Goal: Task Accomplishment & Management: Use online tool/utility

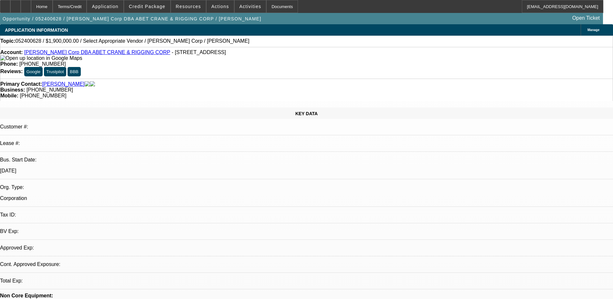
select select "0"
select select "2"
select select "0.1"
select select "4"
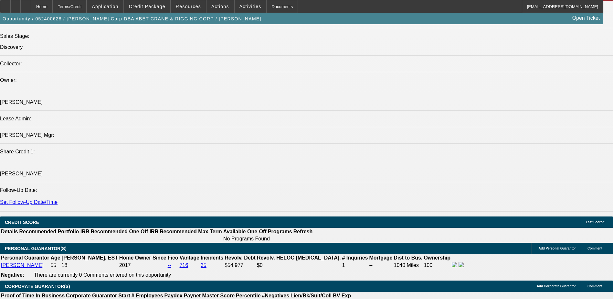
scroll to position [905, 0]
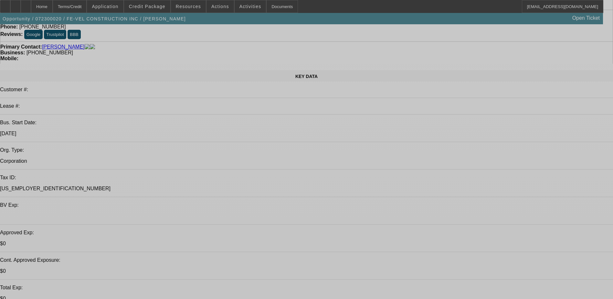
select select "0"
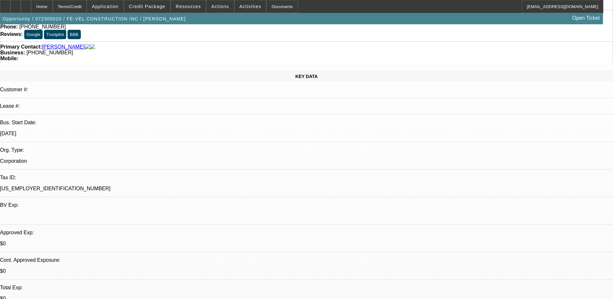
select select "0"
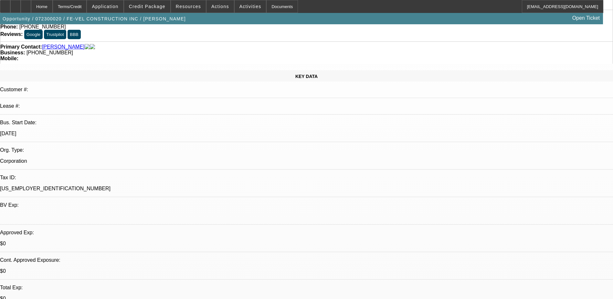
select select "0"
select select "1"
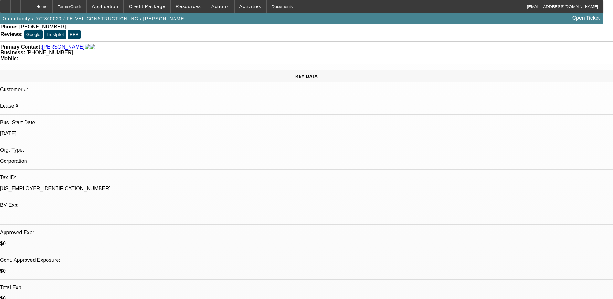
select select "6"
select select "1"
select select "6"
select select "1"
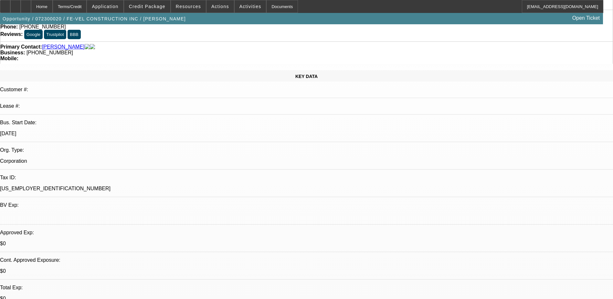
select select "1"
select select "6"
select select "1"
select select "6"
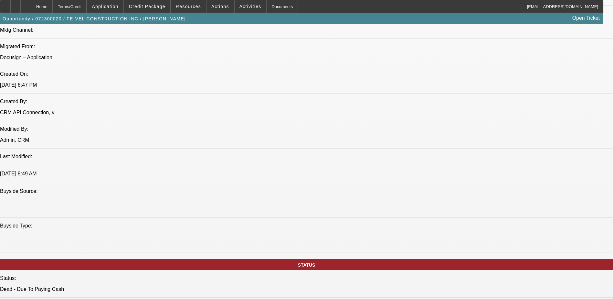
scroll to position [452, 0]
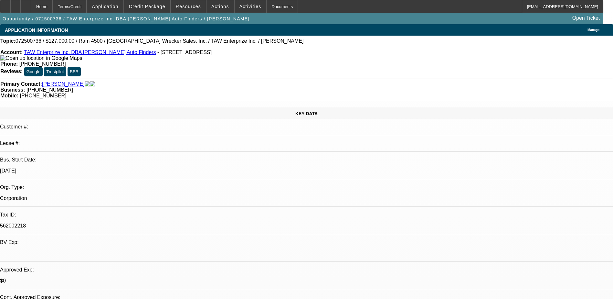
select select "0"
select select "2"
select select "0.1"
select select "4"
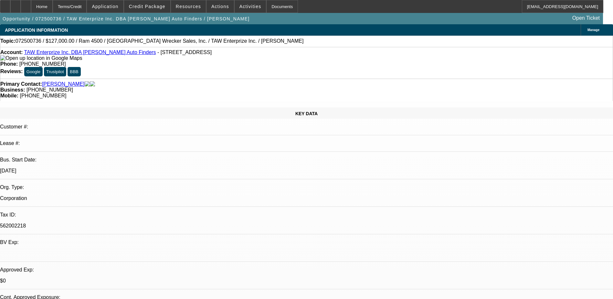
select select "0"
select select "2"
select select "0.1"
select select "4"
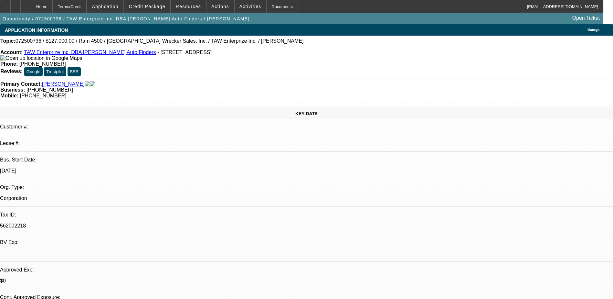
select select "0"
select select "3"
select select "0.1"
select select "4"
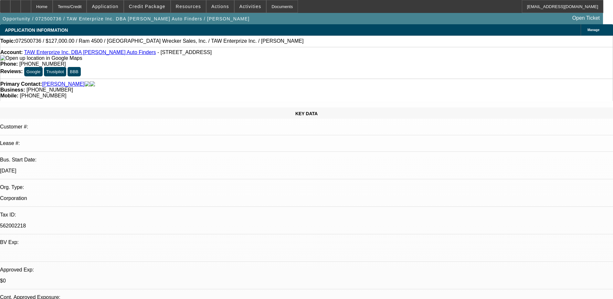
select select "0"
select select "3"
select select "0"
select select "6"
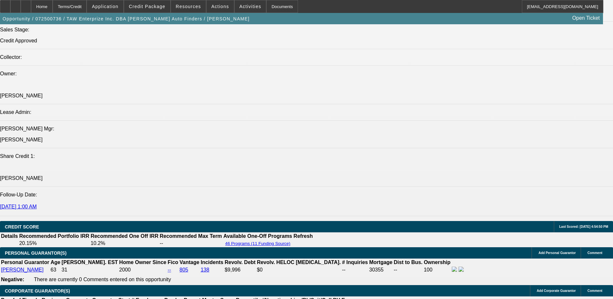
scroll to position [776, 0]
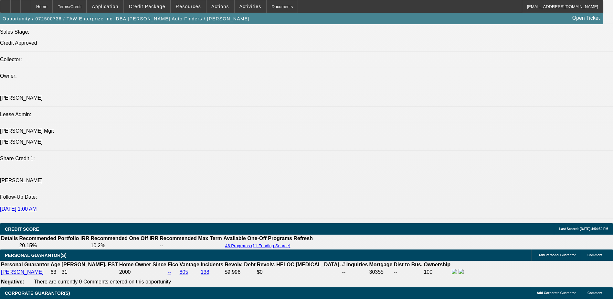
select select "0"
select select "3"
select select "0.1"
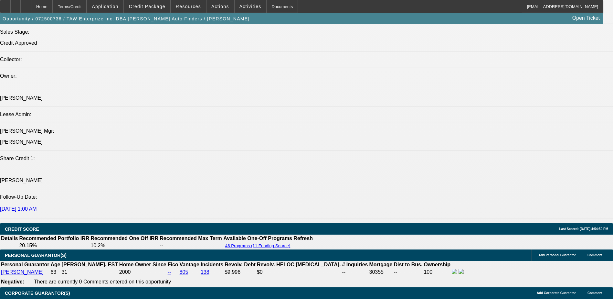
select select "4"
select select "0"
select select "3"
select select "0.1"
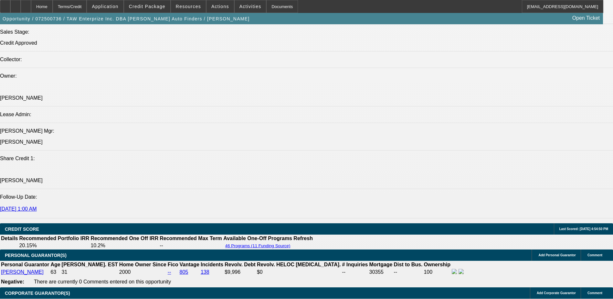
select select "4"
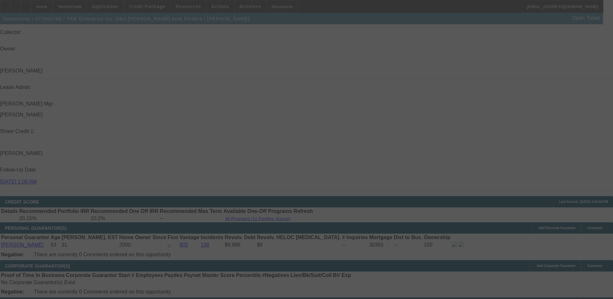
scroll to position [840, 0]
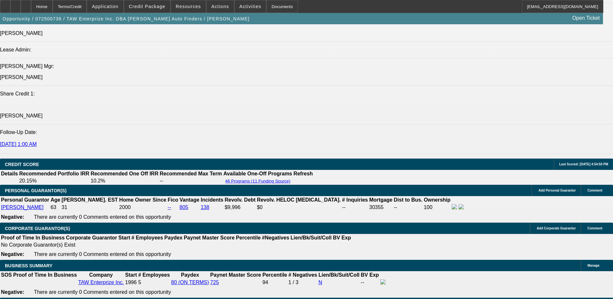
select select "0"
select select "2"
select select "0.1"
select select "4"
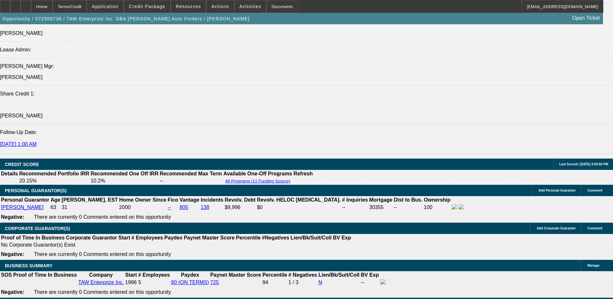
select select "0"
select select "2"
select select "0.1"
select select "4"
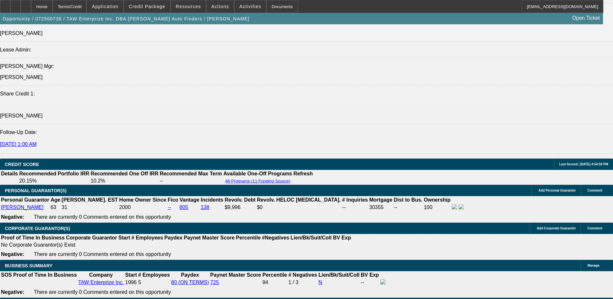
select select "0"
select select "3"
select select "0.1"
select select "4"
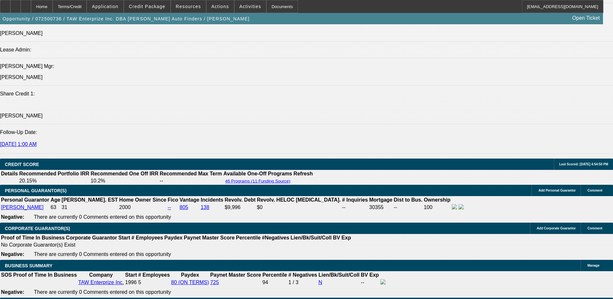
select select "0"
select select "3"
select select "0"
select select "6"
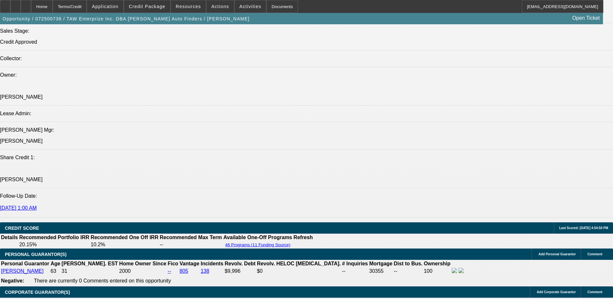
scroll to position [808, 0]
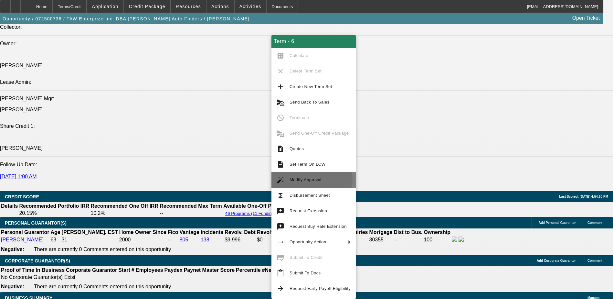
click at [311, 179] on span "Modify Approval" at bounding box center [306, 179] width 32 height 5
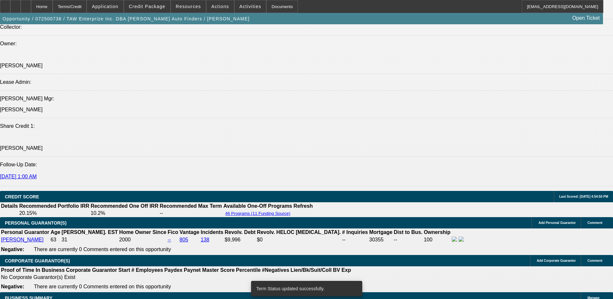
select select "0"
select select "3"
select select "0.1"
select select "4"
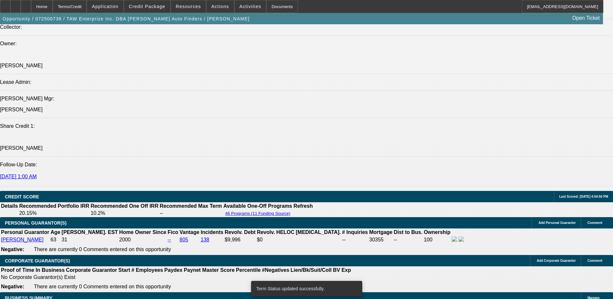
select select "0"
select select "2"
select select "0.1"
select select "4"
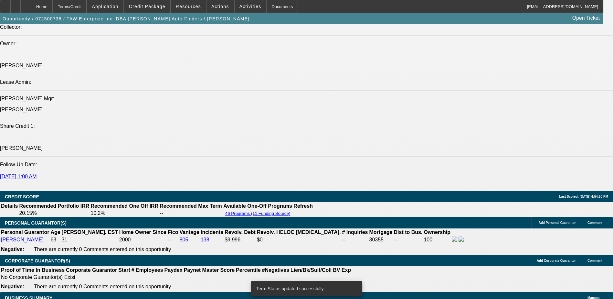
select select "0"
select select "2"
select select "0.1"
select select "4"
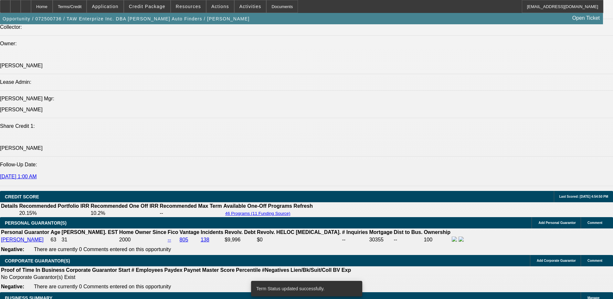
select select "0"
select select "3"
select select "0.1"
select select "4"
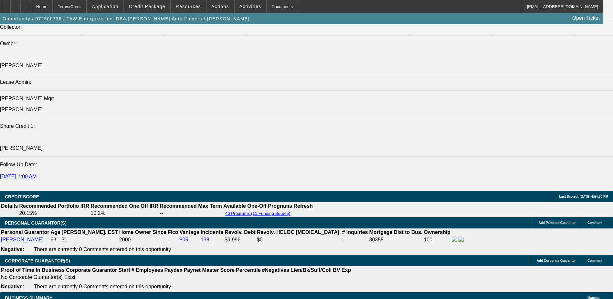
type input "UNKNOWN"
type input "8"
type input "$2,226.72"
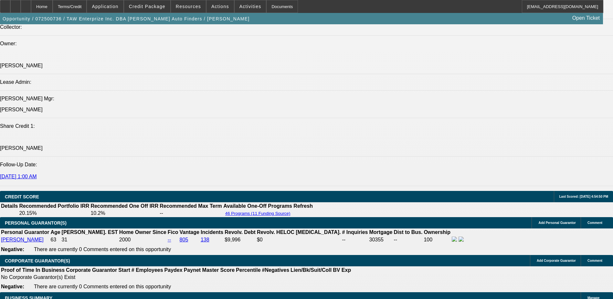
type input "8.7"
type input "$2,270.38"
type input "8.7"
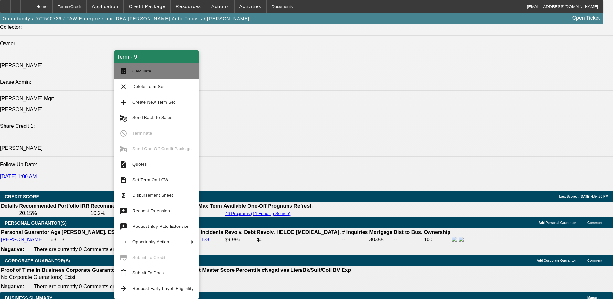
click at [156, 72] on span "Calculate" at bounding box center [162, 71] width 61 height 8
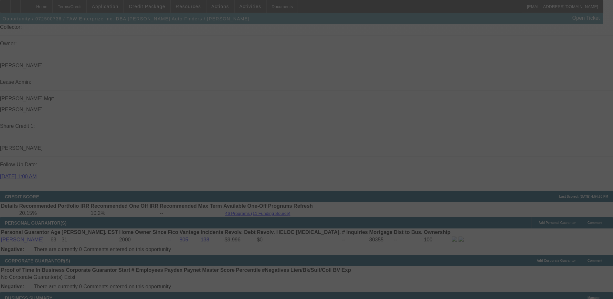
select select "0"
select select "3"
select select "0.1"
select select "4"
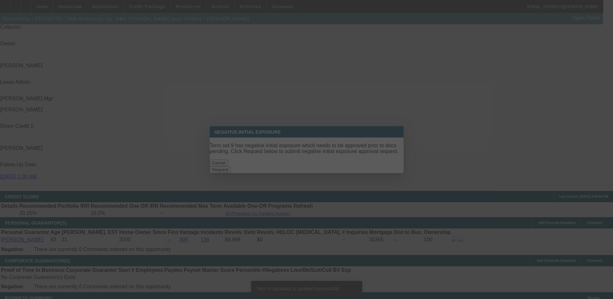
scroll to position [0, 0]
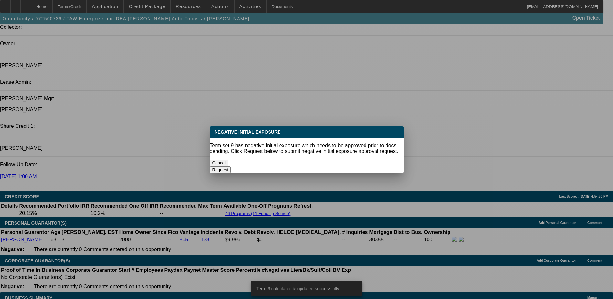
click at [228, 160] on button "Cancel" at bounding box center [219, 162] width 19 height 7
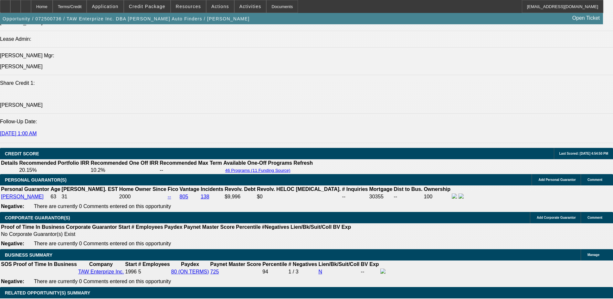
scroll to position [905, 0]
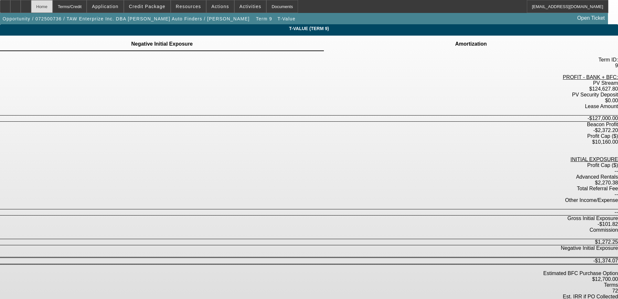
click at [53, 5] on div "Home" at bounding box center [42, 6] width 22 height 13
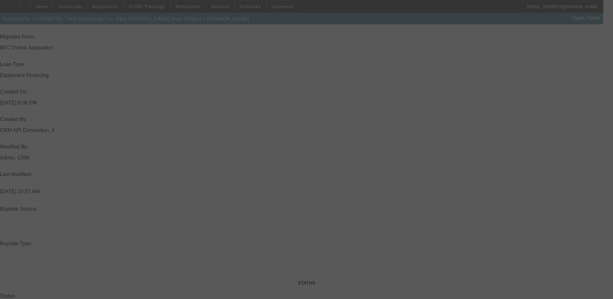
scroll to position [678, 0]
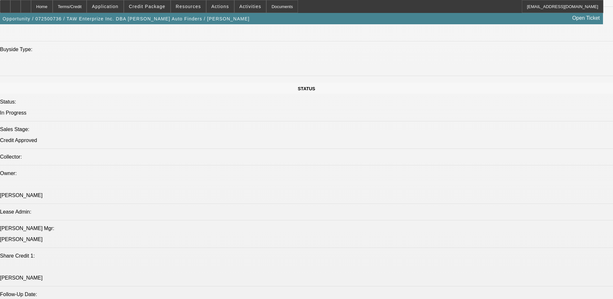
select select "0"
select select "3"
select select "0.1"
select select "4"
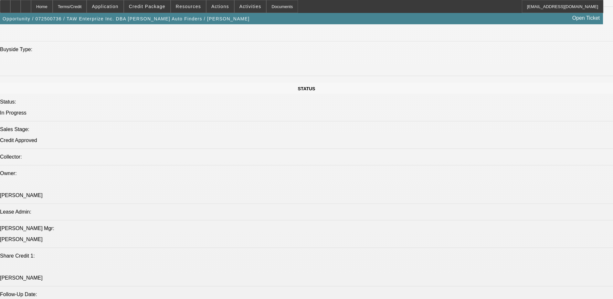
select select "0"
select select "2"
select select "0.1"
select select "4"
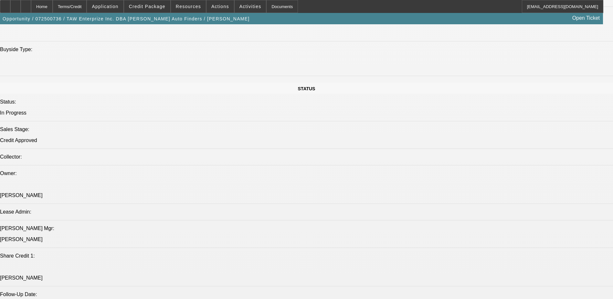
select select "0"
select select "2"
select select "0.1"
select select "4"
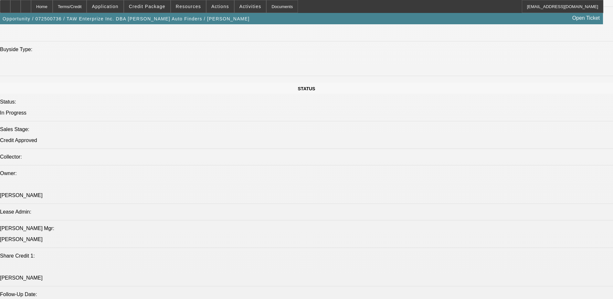
select select "0"
select select "3"
select select "0.1"
select select "4"
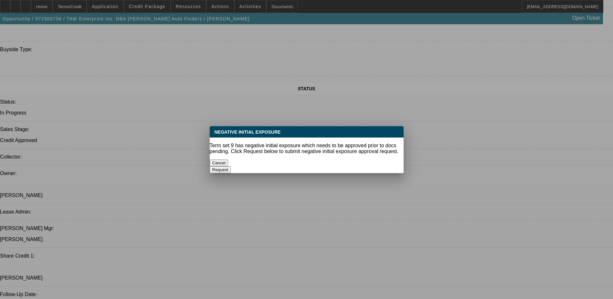
scroll to position [0, 0]
click at [228, 162] on button "Cancel" at bounding box center [219, 162] width 19 height 7
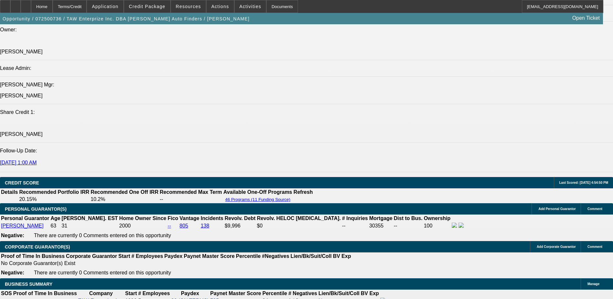
scroll to position [808, 0]
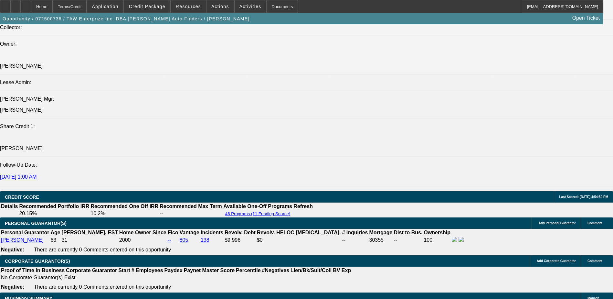
select select "0"
select select "3"
select select "0"
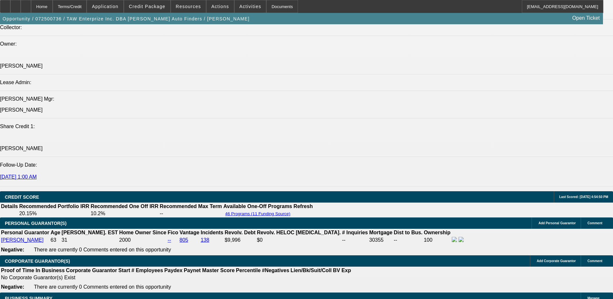
select select "6"
select select "0"
select select "3"
select select "0.1"
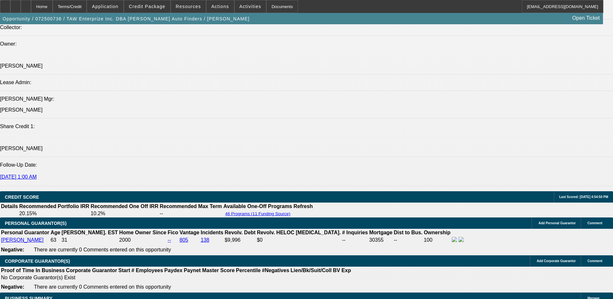
select select "4"
select select "0"
select select "3"
select select "0.1"
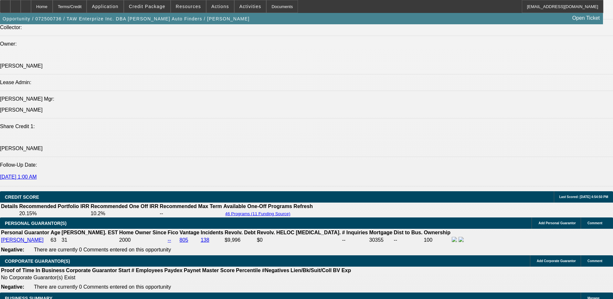
select select "4"
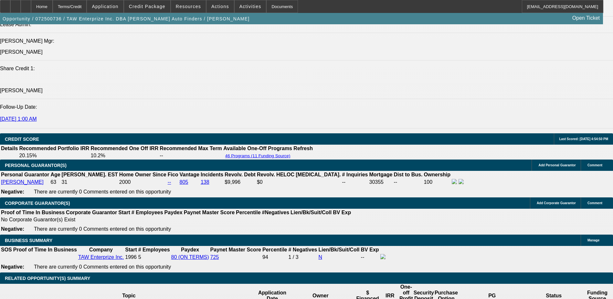
scroll to position [905, 0]
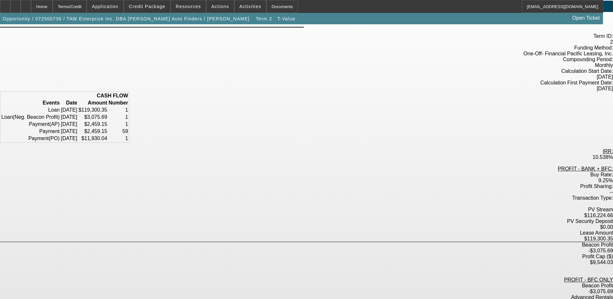
scroll to position [37, 0]
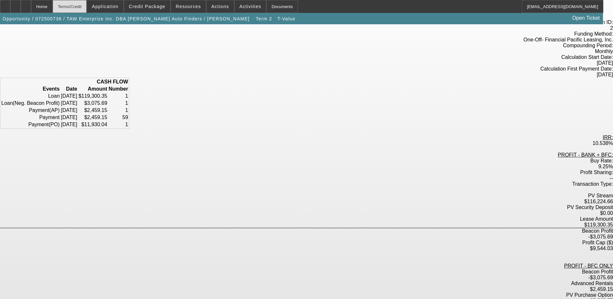
click at [87, 6] on div "Terms/Credit" at bounding box center [70, 6] width 34 height 13
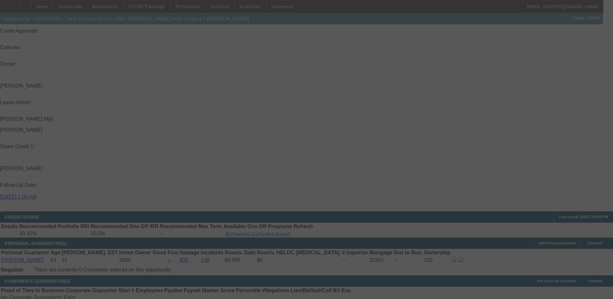
scroll to position [785, 0]
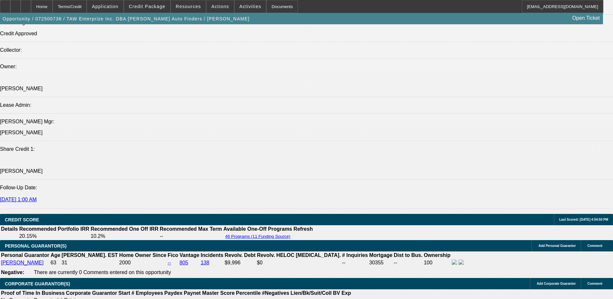
select select "0"
select select "3"
select select "0.1"
select select "4"
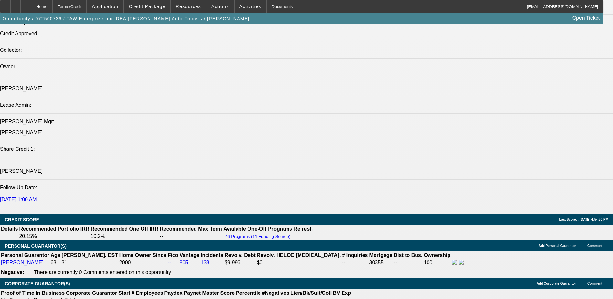
select select "0"
select select "2"
select select "0.1"
select select "4"
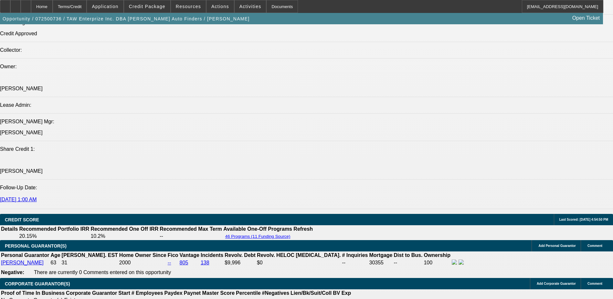
select select "0"
select select "2"
select select "0.1"
select select "4"
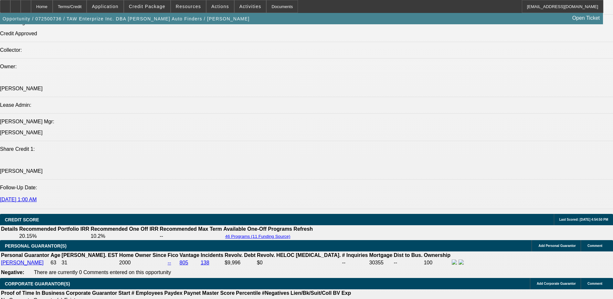
select select "0"
select select "3"
select select "0.1"
select select "4"
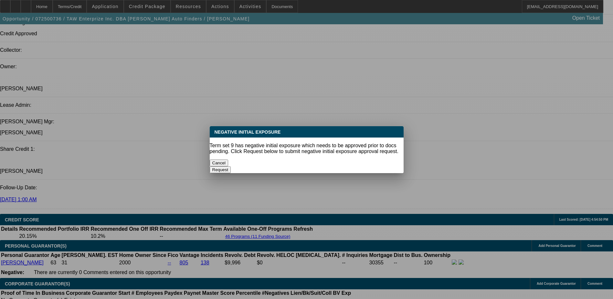
scroll to position [0, 0]
click at [228, 159] on button "Cancel" at bounding box center [219, 162] width 19 height 7
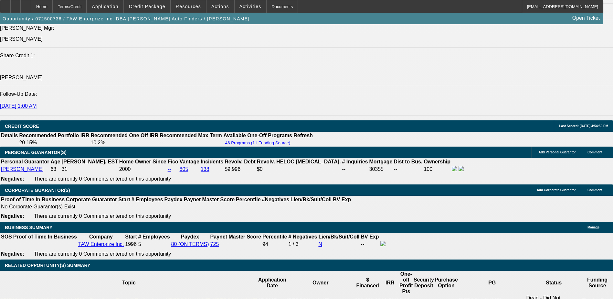
scroll to position [882, 0]
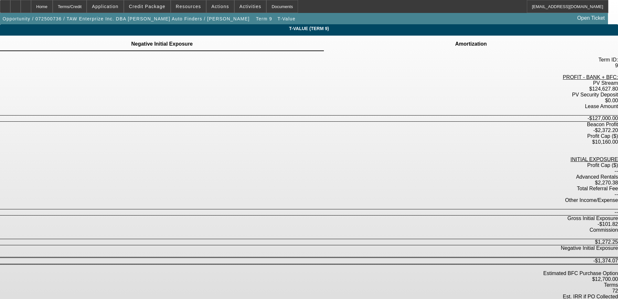
click at [363, 44] on div "Amortization" at bounding box center [471, 44] width 294 height 16
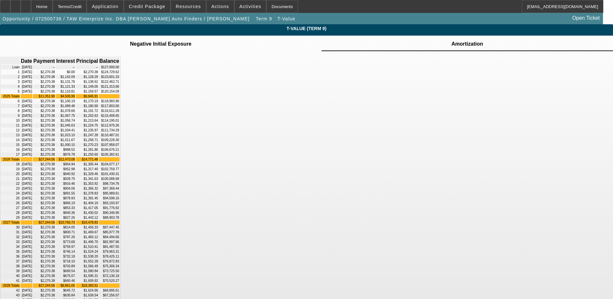
click at [192, 40] on td at bounding box center [161, 40] width 62 height 1
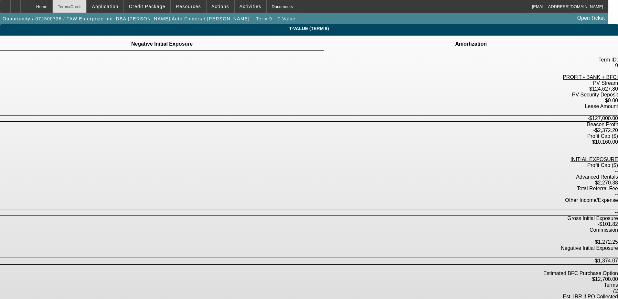
click at [82, 9] on div "Terms/Credit" at bounding box center [70, 6] width 34 height 13
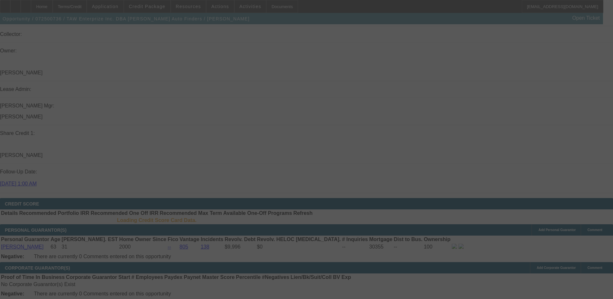
scroll to position [798, 0]
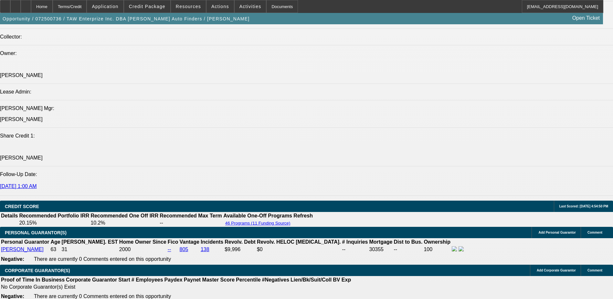
select select "0"
select select "3"
select select "0.1"
select select "4"
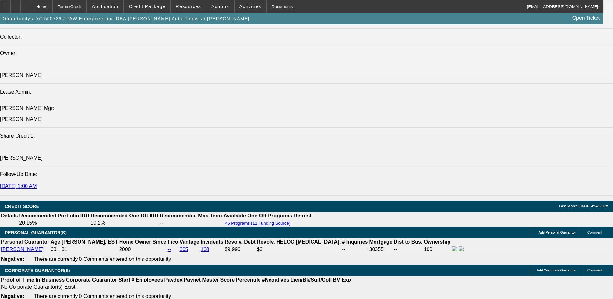
select select "0"
select select "2"
select select "0.1"
select select "4"
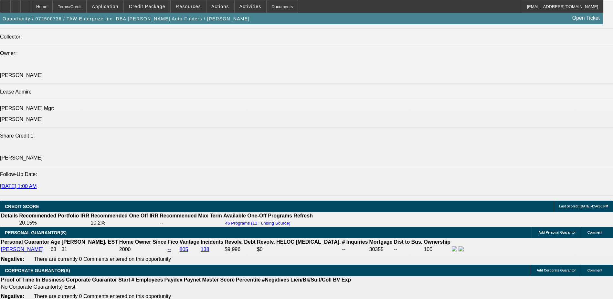
select select "0"
select select "2"
select select "0.1"
select select "4"
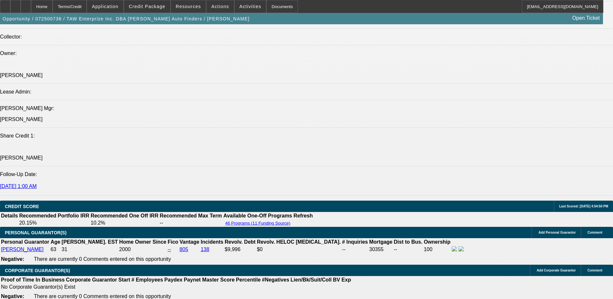
select select "0"
select select "3"
select select "0.1"
select select "4"
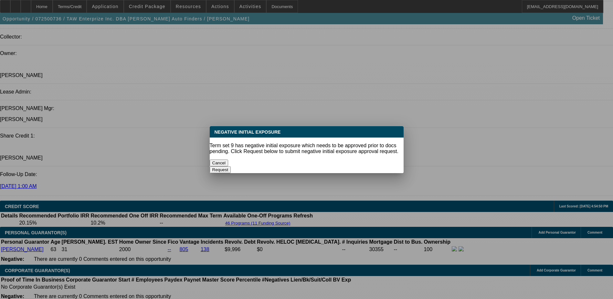
scroll to position [0, 0]
click at [228, 159] on button "Cancel" at bounding box center [219, 162] width 19 height 7
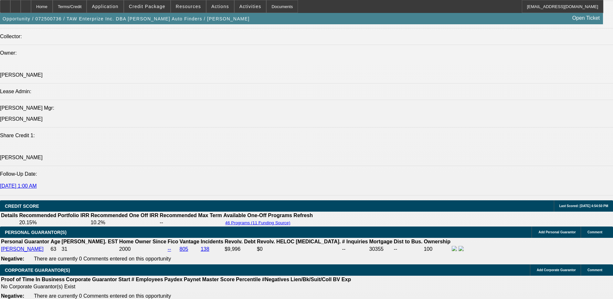
scroll to position [798, 0]
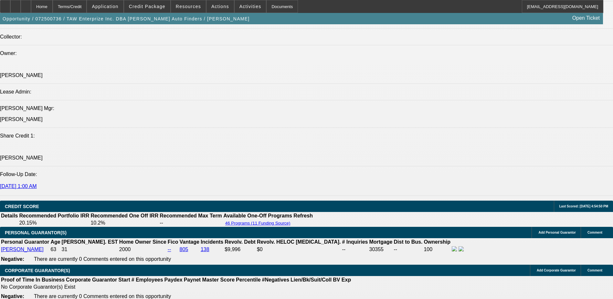
type input "9"
type input "UNKNOWN"
type input "$2,289.24"
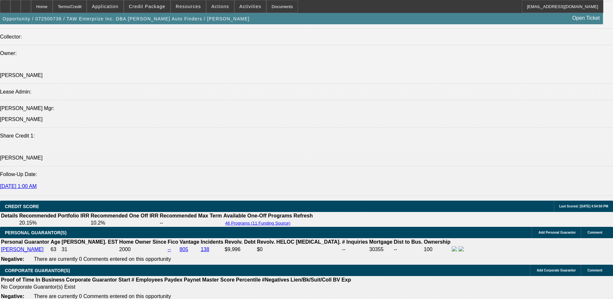
type input "9"
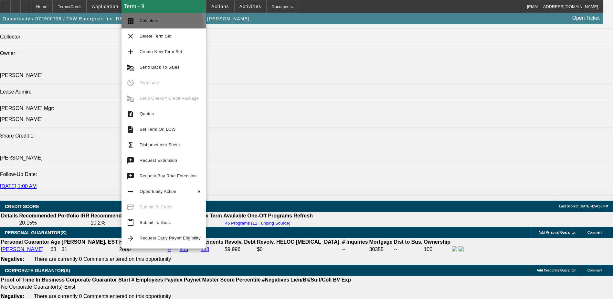
click at [158, 26] on button "calculate Calculate" at bounding box center [164, 21] width 84 height 16
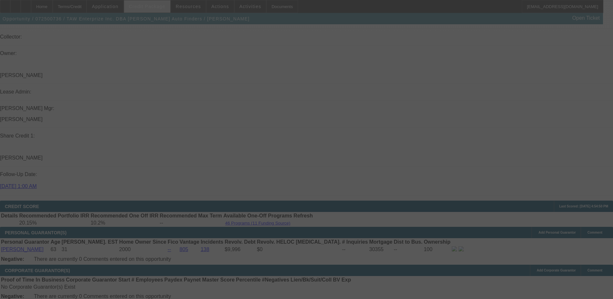
select select "0"
select select "3"
select select "0.1"
select select "4"
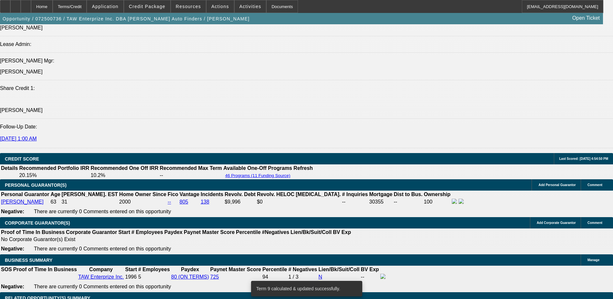
scroll to position [895, 0]
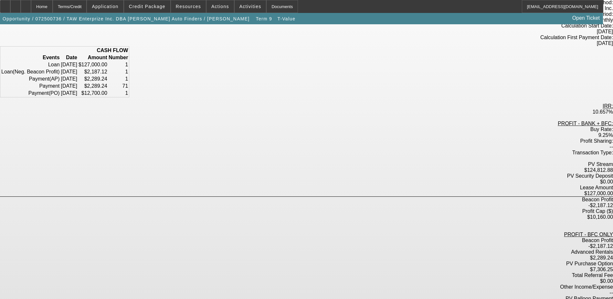
scroll to position [70, 0]
click at [87, 7] on div "Terms/Credit" at bounding box center [70, 6] width 34 height 13
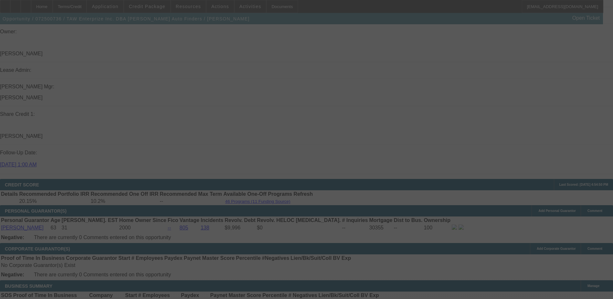
scroll to position [817, 0]
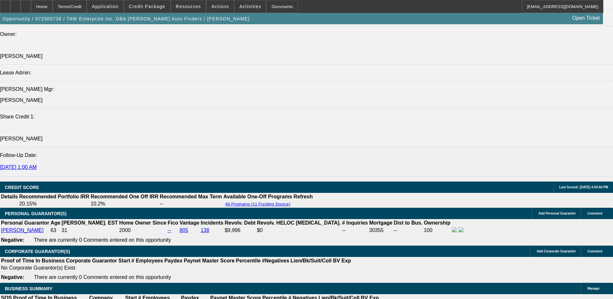
select select "0"
select select "3"
select select "0.1"
select select "4"
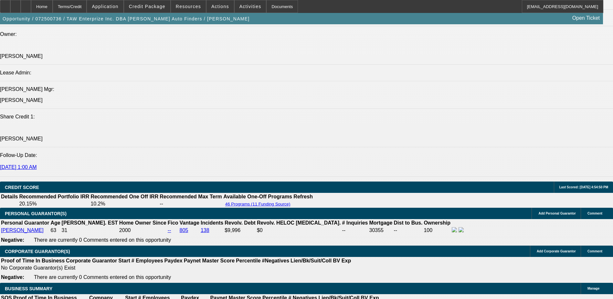
select select "0"
select select "2"
select select "0.1"
select select "4"
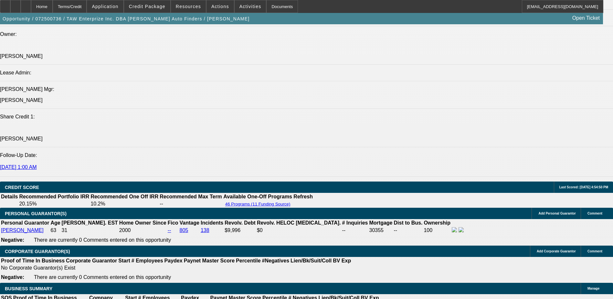
select select "0"
select select "2"
select select "0.1"
select select "4"
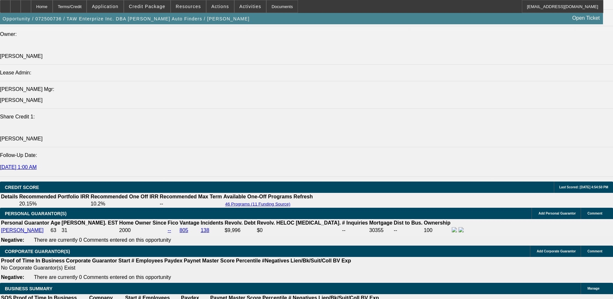
select select "0"
select select "3"
select select "0.1"
select select "4"
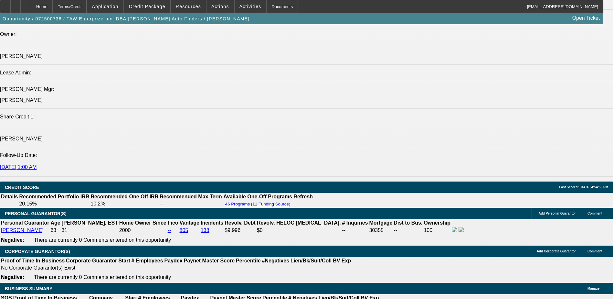
scroll to position [839, 0]
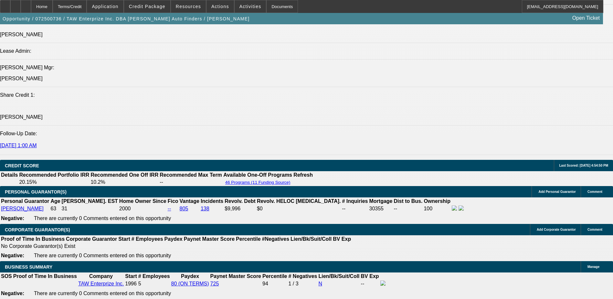
type input "UNKNOWN"
type input "8"
type input "$2,226.72"
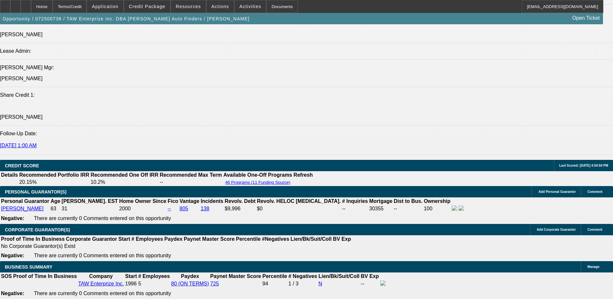
type input "8.7"
type input "$2,270.38"
type input "8.7"
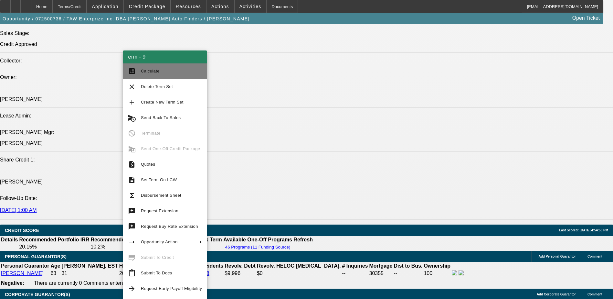
click at [176, 66] on button "calculate Calculate" at bounding box center [165, 71] width 84 height 16
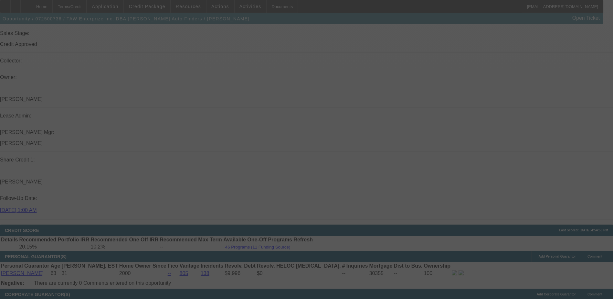
select select "0"
select select "3"
select select "0.1"
select select "4"
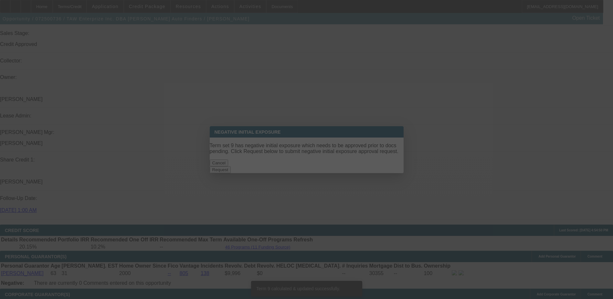
scroll to position [0, 0]
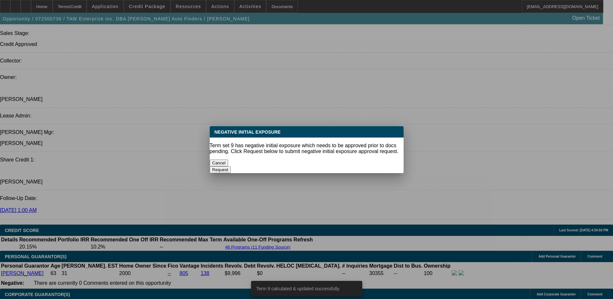
click at [228, 159] on button "Cancel" at bounding box center [219, 162] width 19 height 7
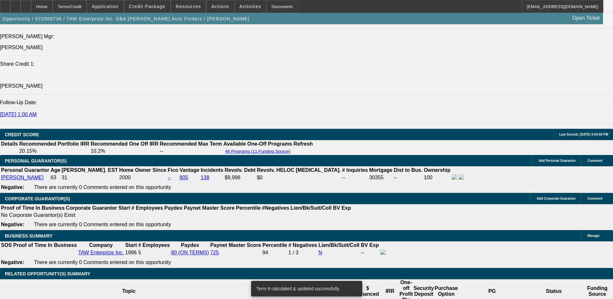
scroll to position [871, 0]
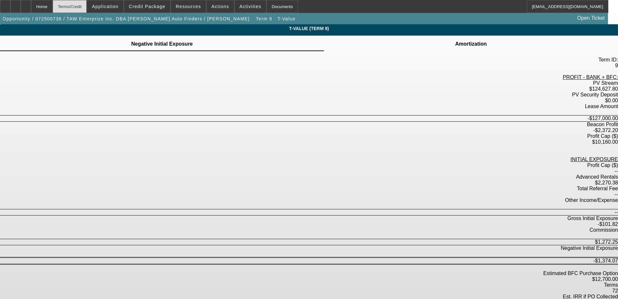
click at [79, 7] on div "Terms/Credit" at bounding box center [70, 6] width 34 height 13
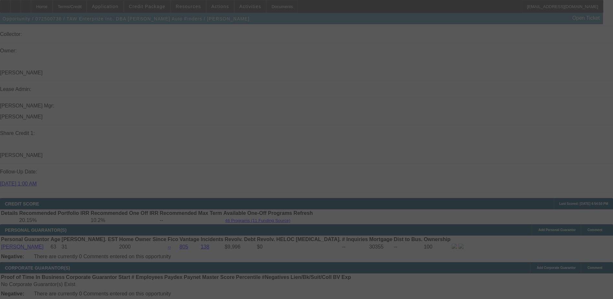
scroll to position [820, 0]
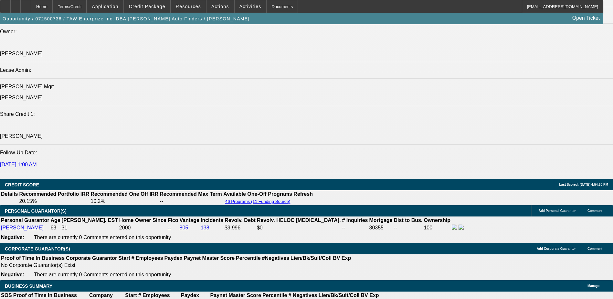
select select "0"
select select "3"
select select "0.1"
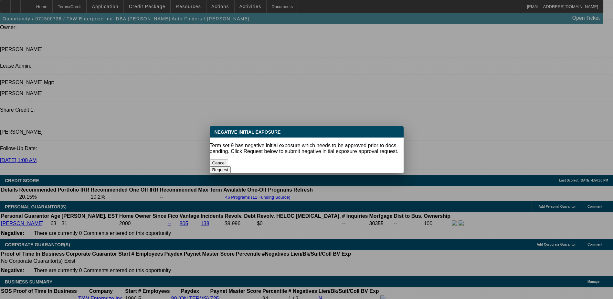
scroll to position [0, 0]
click at [228, 163] on button "Cancel" at bounding box center [219, 162] width 19 height 7
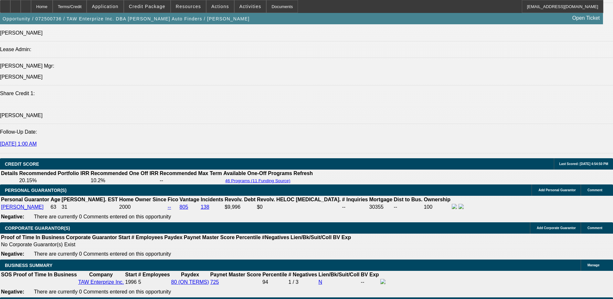
scroll to position [856, 0]
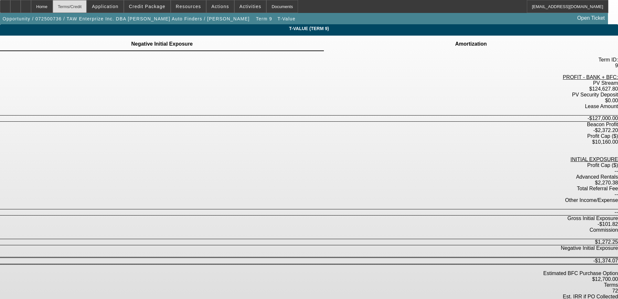
click at [87, 5] on div "Terms/Credit" at bounding box center [70, 6] width 34 height 13
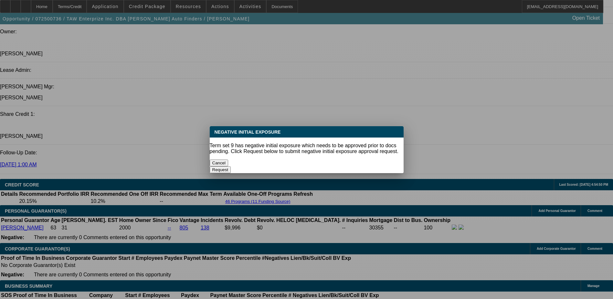
click at [228, 162] on button "Cancel" at bounding box center [219, 162] width 19 height 7
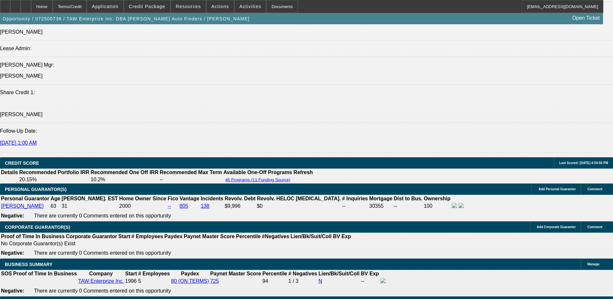
scroll to position [885, 0]
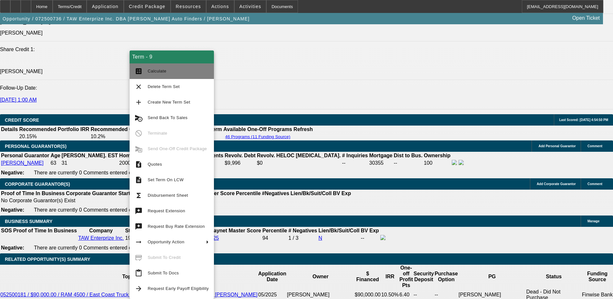
click at [152, 64] on button "calculate Calculate" at bounding box center [172, 71] width 84 height 16
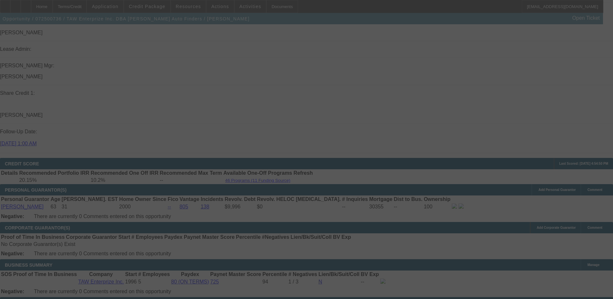
scroll to position [852, 0]
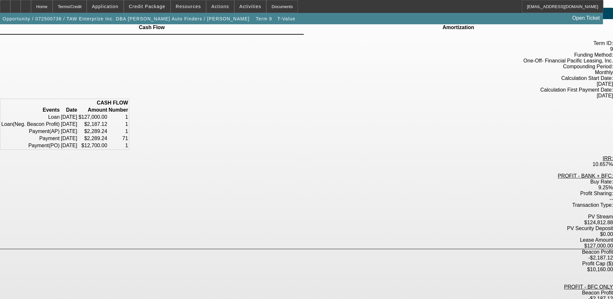
scroll to position [32, 0]
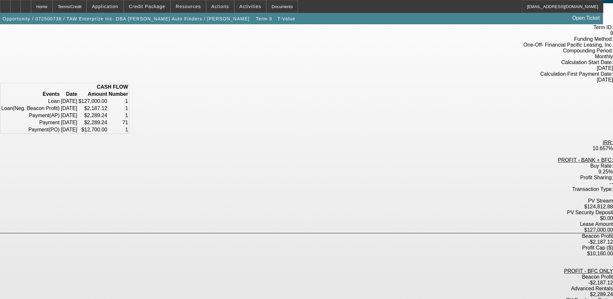
drag, startPoint x: 326, startPoint y: 236, endPoint x: 301, endPoint y: 242, distance: 26.2
click at [301, 242] on div "PROFIT - BANK + BFC: Buy Rate: 9.25% Profit Sharing: -- Transaction Type: PV St…" at bounding box center [306, 259] width 613 height 205
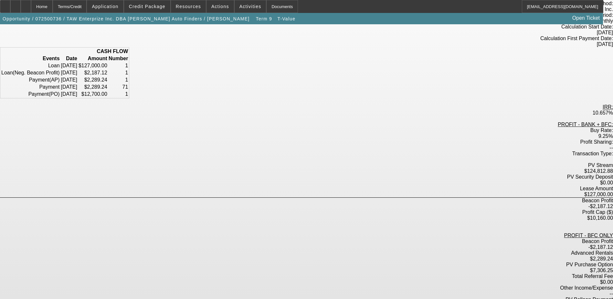
scroll to position [70, 0]
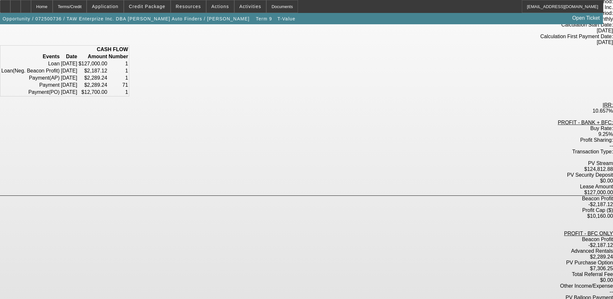
drag, startPoint x: 322, startPoint y: 199, endPoint x: 233, endPoint y: 199, distance: 88.9
click at [233, 260] on div "PV Purchase Option $7,306.25" at bounding box center [306, 266] width 613 height 12
click at [326, 260] on div "PV Purchase Option $7,306.25" at bounding box center [306, 266] width 613 height 12
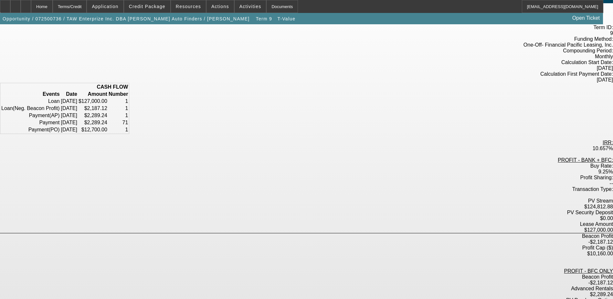
scroll to position [65, 0]
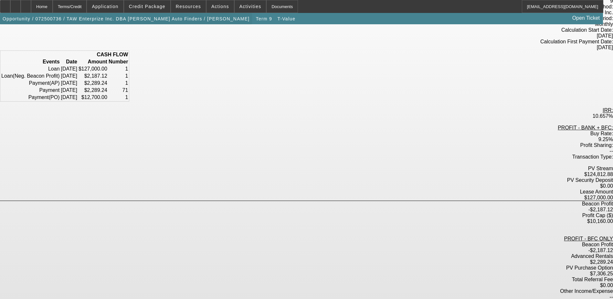
drag, startPoint x: 87, startPoint y: 10, endPoint x: 99, endPoint y: 14, distance: 12.3
click at [87, 10] on div "Terms/Credit" at bounding box center [70, 6] width 34 height 13
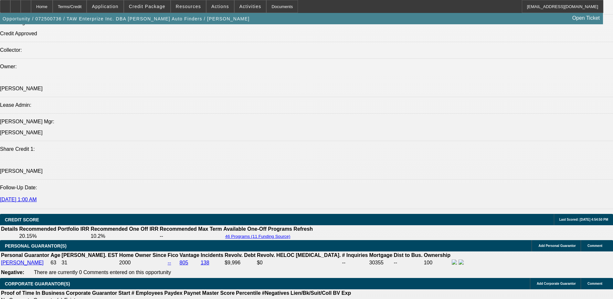
scroll to position [807, 0]
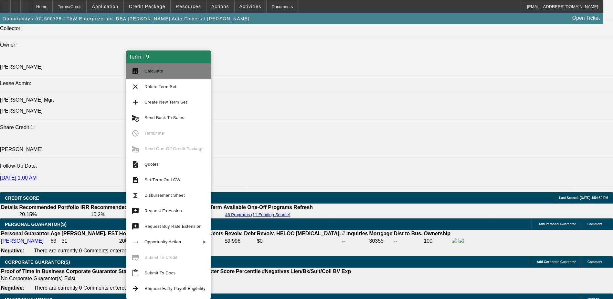
click at [160, 76] on button "calculate Calculate" at bounding box center [168, 71] width 84 height 16
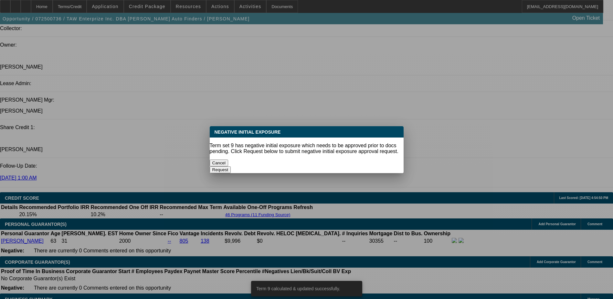
scroll to position [0, 0]
click at [228, 159] on button "Cancel" at bounding box center [219, 162] width 19 height 7
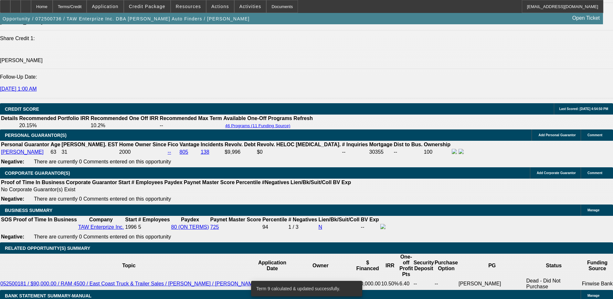
scroll to position [904, 0]
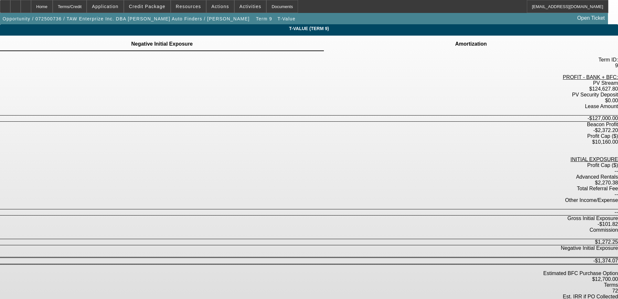
drag, startPoint x: 289, startPoint y: 135, endPoint x: 277, endPoint y: 133, distance: 12.2
click at [277, 185] on div "Total Referral Fee" at bounding box center [309, 188] width 618 height 6
drag, startPoint x: 277, startPoint y: 133, endPoint x: 293, endPoint y: 134, distance: 15.8
click at [292, 185] on div "Total Referral Fee --" at bounding box center [309, 191] width 618 height 12
drag, startPoint x: 295, startPoint y: 130, endPoint x: 242, endPoint y: 132, distance: 53.1
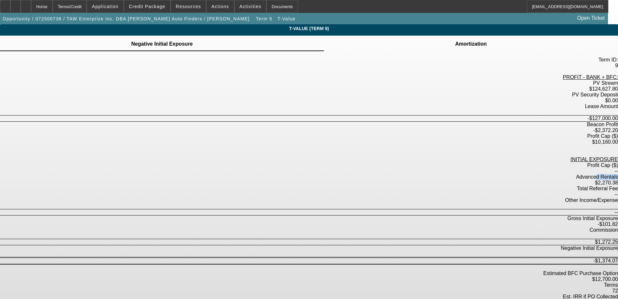
click at [242, 174] on div "Advanced Rentals $2,270.38" at bounding box center [309, 180] width 618 height 12
drag, startPoint x: 242, startPoint y: 132, endPoint x: 282, endPoint y: 143, distance: 41.0
click at [282, 197] on div "Other Income/Expense" at bounding box center [309, 200] width 618 height 6
drag, startPoint x: 288, startPoint y: 131, endPoint x: 238, endPoint y: 131, distance: 49.8
click at [238, 174] on div "Advanced Rentals" at bounding box center [309, 177] width 618 height 6
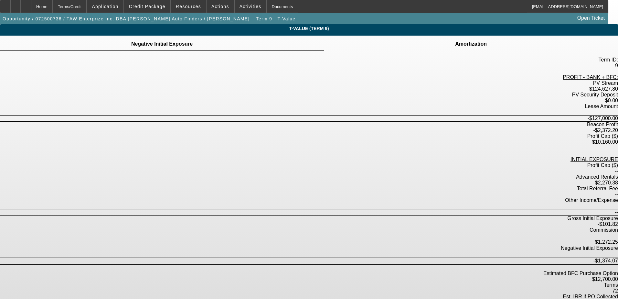
drag, startPoint x: 238, startPoint y: 131, endPoint x: 256, endPoint y: 137, distance: 18.8
click at [256, 185] on div "Total Referral Fee" at bounding box center [309, 188] width 618 height 6
click at [87, 11] on div "Terms/Credit" at bounding box center [70, 6] width 34 height 13
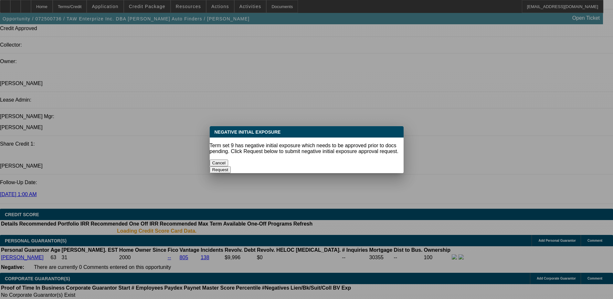
click at [228, 161] on button "Cancel" at bounding box center [219, 162] width 19 height 7
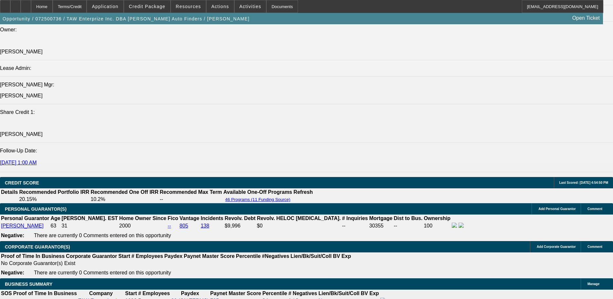
scroll to position [822, 0]
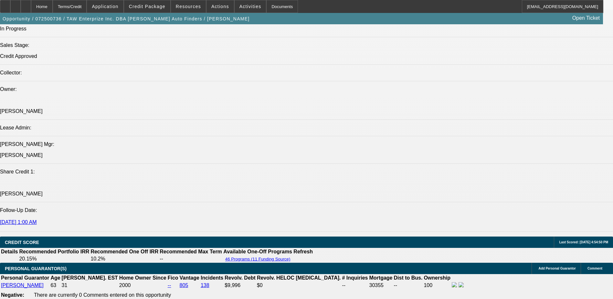
scroll to position [758, 0]
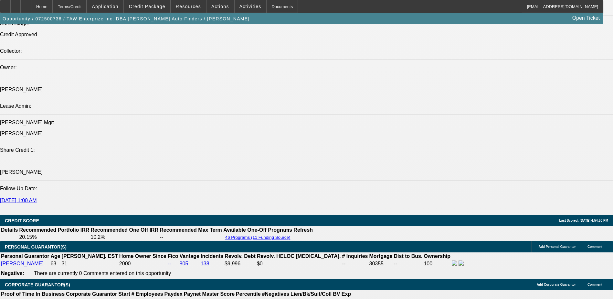
scroll to position [693, 0]
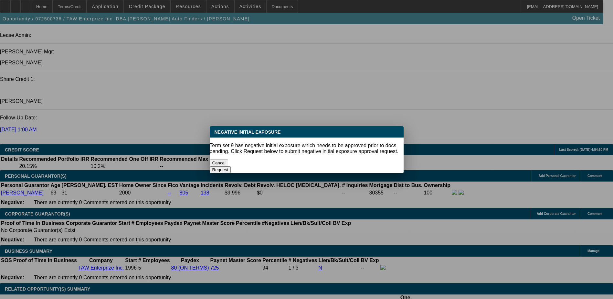
scroll to position [0, 0]
click at [228, 159] on button "Cancel" at bounding box center [219, 162] width 19 height 7
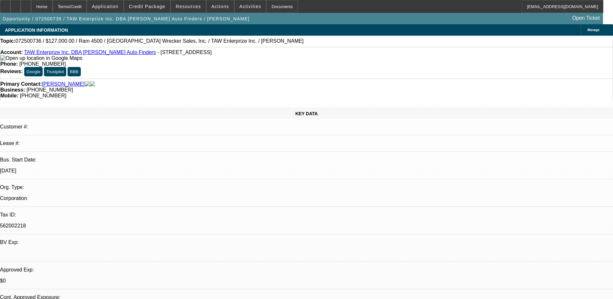
scroll to position [855, 0]
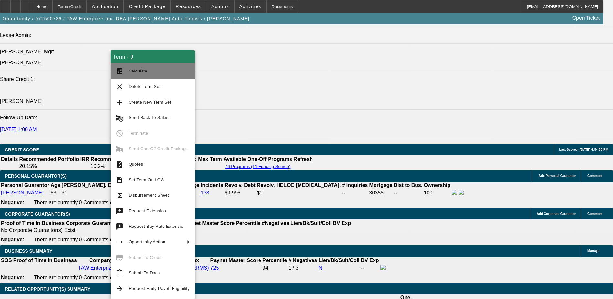
click at [148, 75] on button "calculate Calculate" at bounding box center [153, 71] width 84 height 16
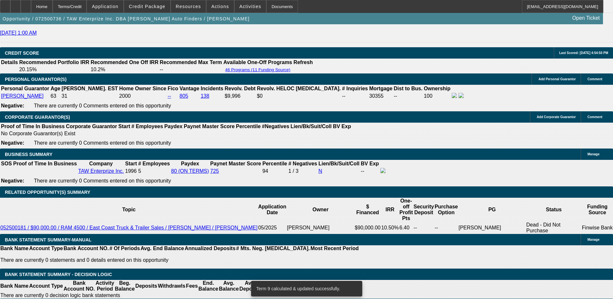
scroll to position [952, 0]
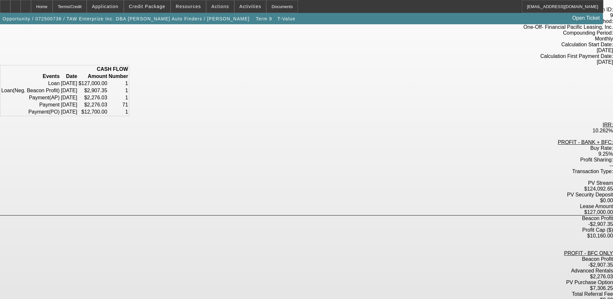
scroll to position [65, 0]
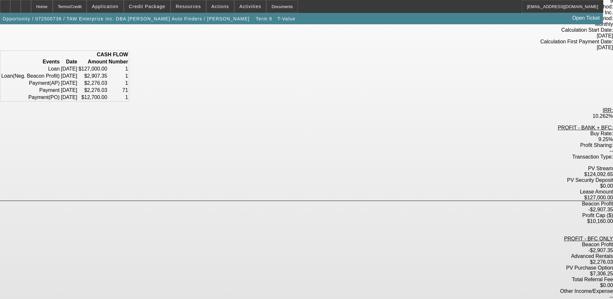
drag, startPoint x: 307, startPoint y: 206, endPoint x: 234, endPoint y: 206, distance: 73.7
click at [234, 265] on div "PV Purchase Option $7,306.25" at bounding box center [306, 271] width 613 height 12
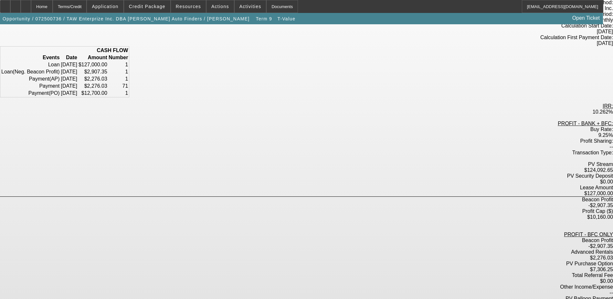
scroll to position [70, 0]
click at [609, 298] on label "--" at bounding box center [611, 302] width 4 height 5
click at [87, 8] on div "Terms/Credit" at bounding box center [70, 6] width 34 height 13
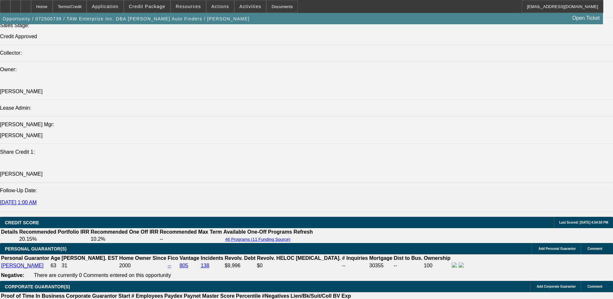
scroll to position [742, 0]
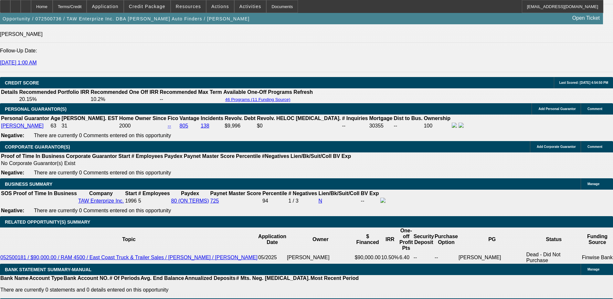
scroll to position [937, 0]
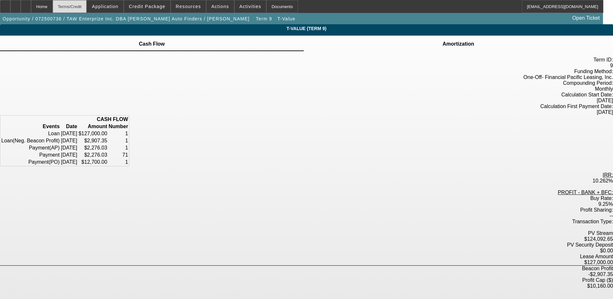
click at [81, 11] on div "Terms/Credit" at bounding box center [70, 6] width 34 height 13
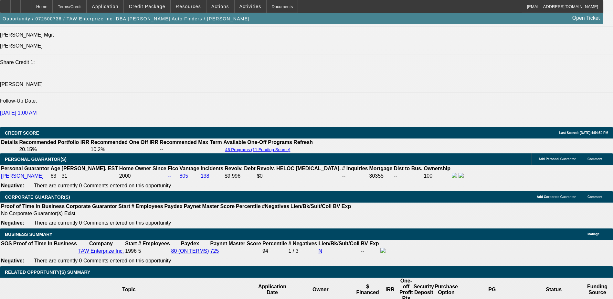
scroll to position [807, 0]
